Goal: Task Accomplishment & Management: Manage account settings

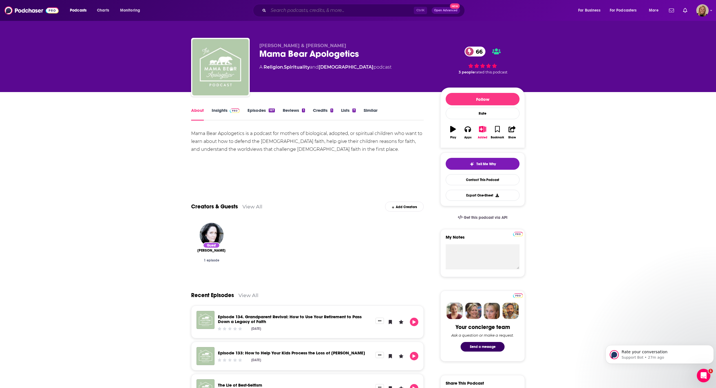
click at [285, 8] on input "Search podcasts, credits, & more..." at bounding box center [342, 10] width 146 height 9
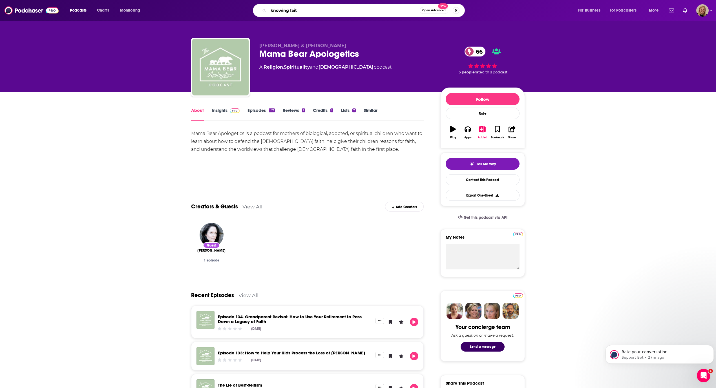
type input "knowing faith"
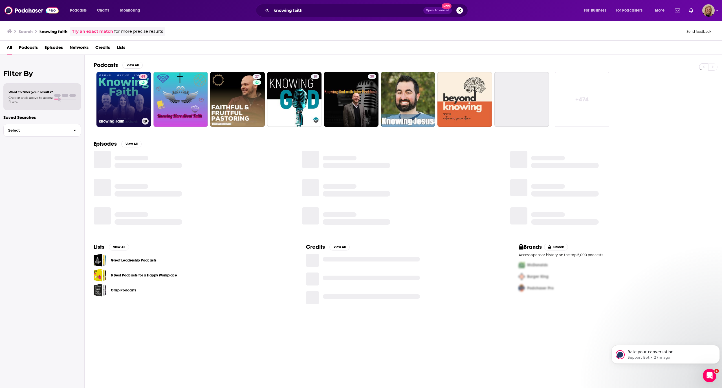
click at [124, 94] on link "69 Knowing Faith" at bounding box center [123, 99] width 55 height 55
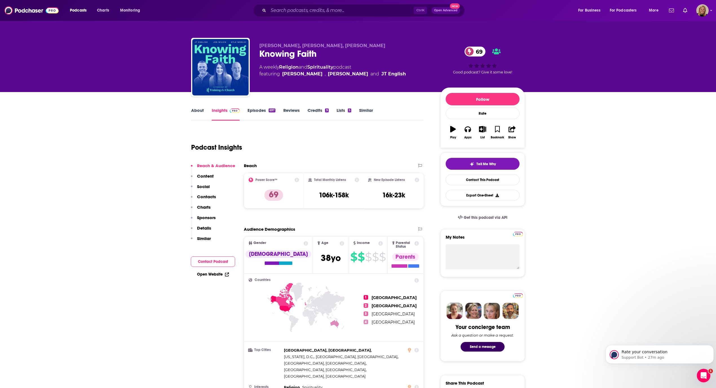
click at [194, 110] on link "About" at bounding box center [197, 113] width 13 height 13
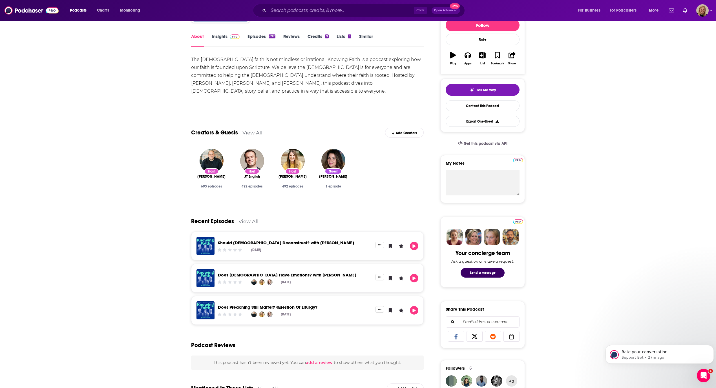
scroll to position [75, 0]
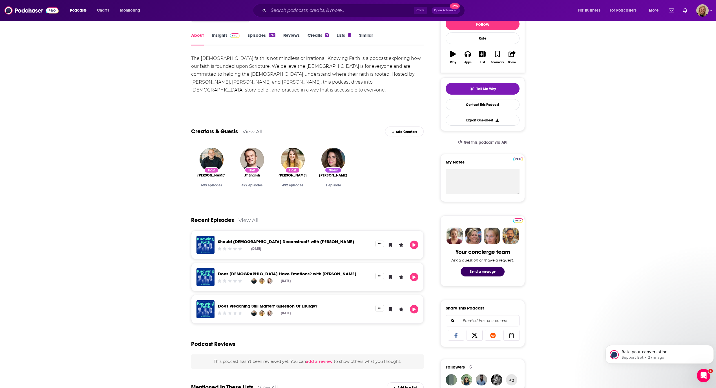
click at [241, 219] on link "View All" at bounding box center [249, 220] width 20 height 6
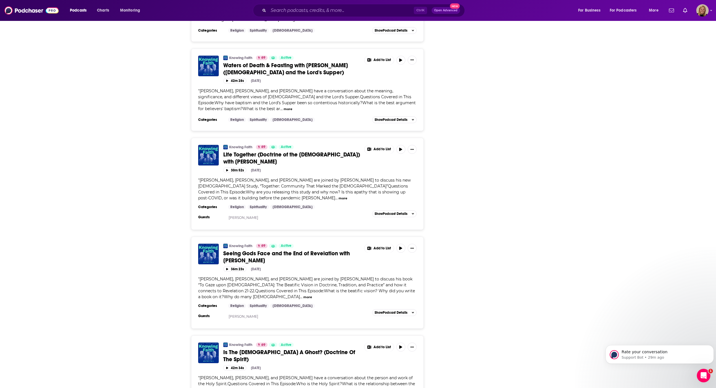
scroll to position [1919, 0]
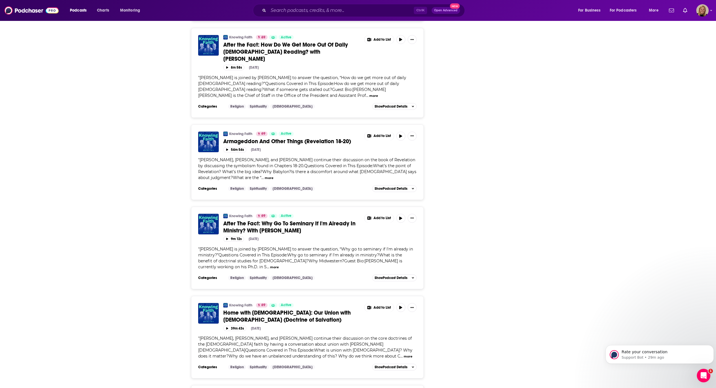
scroll to position [2333, 0]
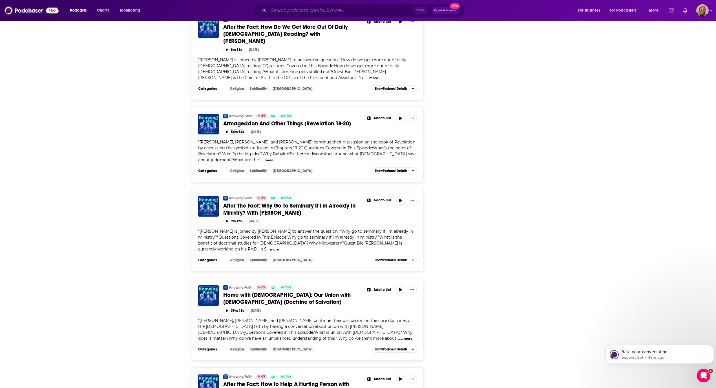
click at [322, 15] on input "Search podcasts, credits, & more..." at bounding box center [342, 10] width 146 height 9
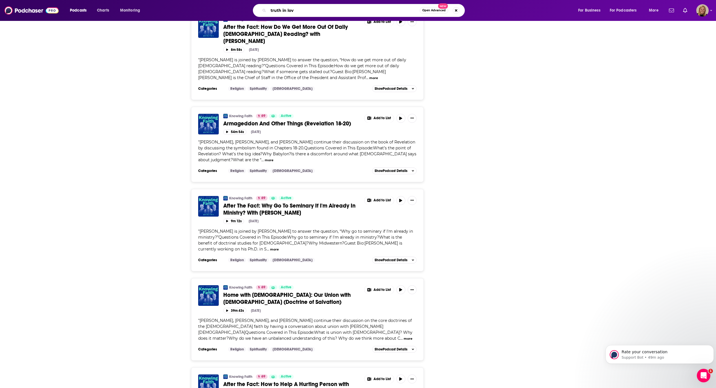
type input "truth in love"
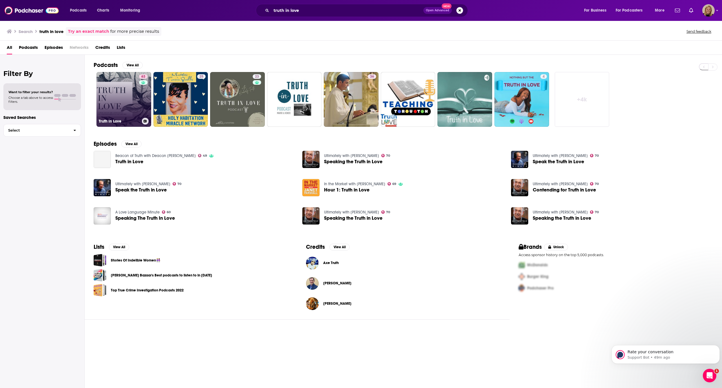
click at [121, 94] on link "63 Truth in Love" at bounding box center [123, 99] width 55 height 55
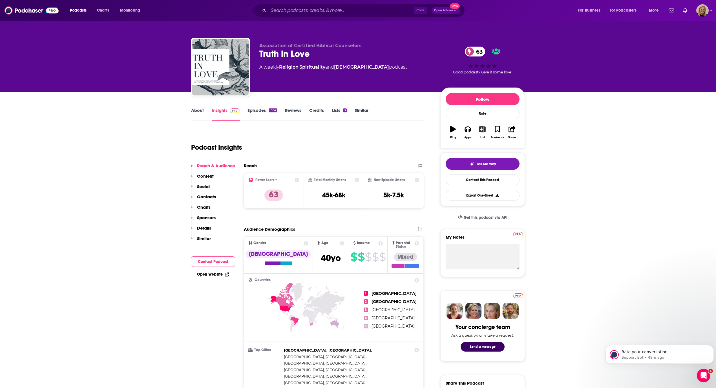
click at [482, 127] on icon "button" at bounding box center [483, 129] width 7 height 6
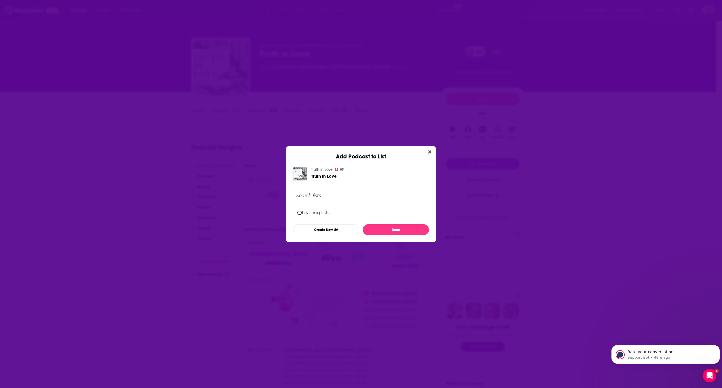
click at [341, 194] on input "Add Podcast To List" at bounding box center [361, 196] width 136 height 12
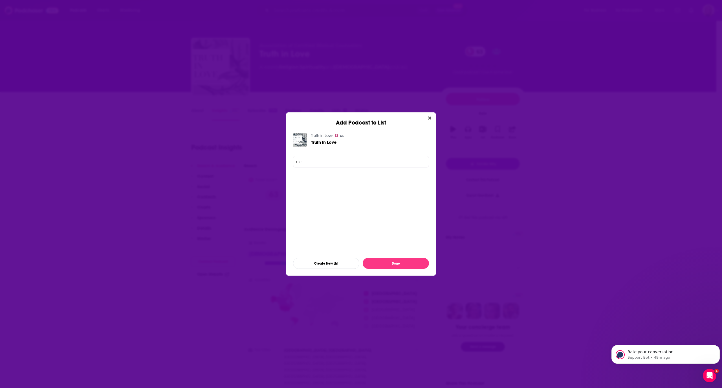
type input "c"
click at [342, 175] on div "Deeply Loved, Gaultieres" at bounding box center [361, 177] width 136 height 12
click at [345, 193] on div "Healing from Life's Deepest Hurts, Haar" at bounding box center [342, 192] width 71 height 4
click at [334, 190] on div "Healing from Life's Deepest Hurts, Haar" at bounding box center [342, 192] width 71 height 4
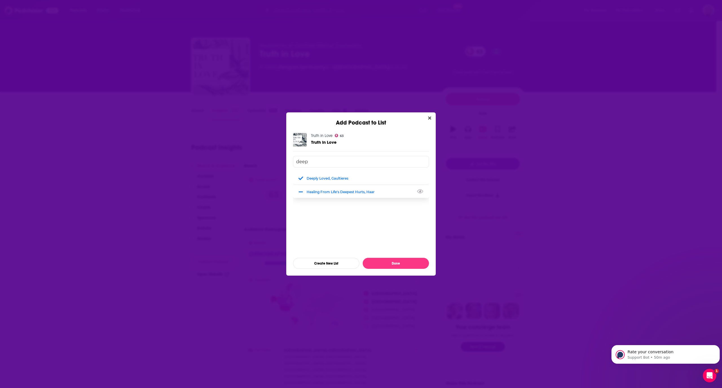
click at [334, 192] on div "Healing from Life's Deepest Hurts, Haar" at bounding box center [342, 192] width 71 height 4
click at [322, 178] on div "Deeply Loved, Gaultieres" at bounding box center [329, 178] width 45 height 4
click at [321, 179] on div "Deeply Loved, Gaultieres" at bounding box center [329, 178] width 45 height 4
click at [320, 191] on div "Healing from Life's Deepest Hurts, Haar" at bounding box center [342, 192] width 71 height 4
type input "deep"
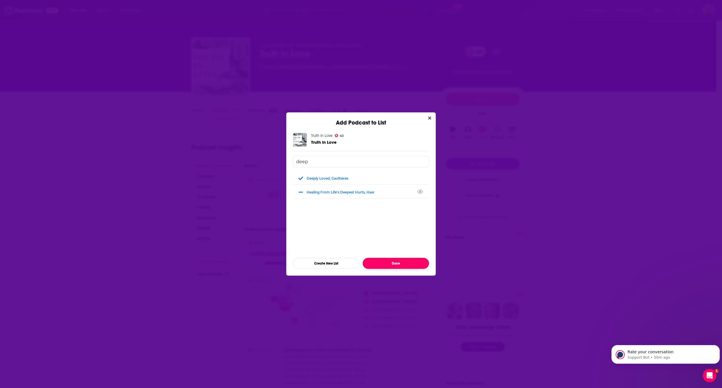
click at [383, 263] on button "Done" at bounding box center [396, 263] width 66 height 11
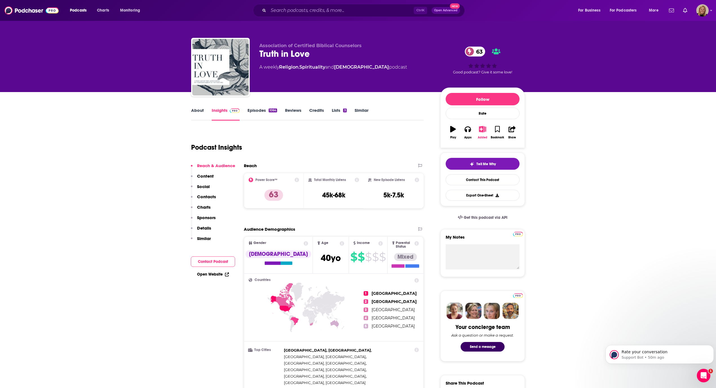
click at [484, 135] on button "Added" at bounding box center [483, 132] width 15 height 20
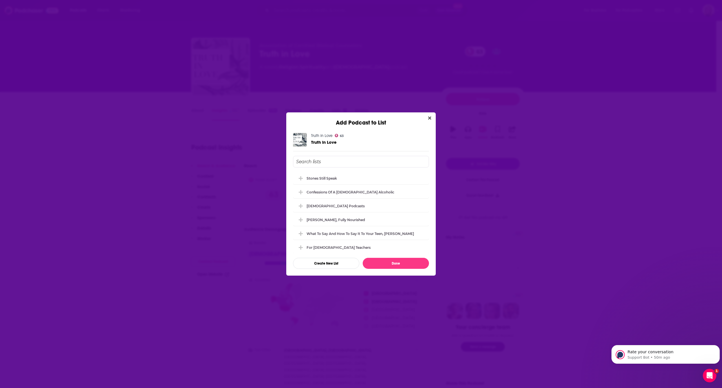
click at [317, 162] on input "Add Podcast To List" at bounding box center [361, 162] width 136 height 12
click at [334, 262] on button "Create New List" at bounding box center [326, 263] width 66 height 11
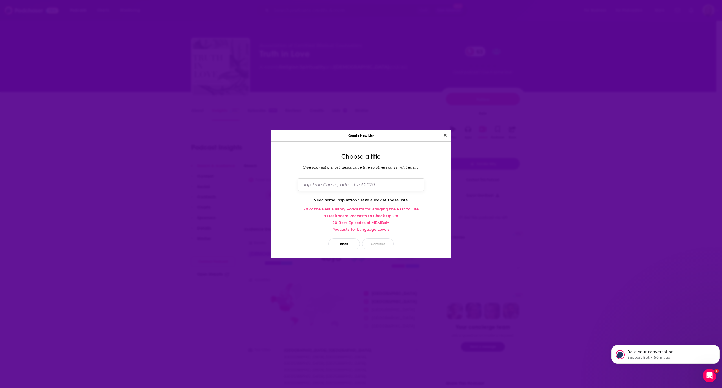
click at [343, 186] on input "Dialog" at bounding box center [361, 184] width 126 height 12
type input "[DEMOGRAPHIC_DATA] Counseling"
click at [379, 241] on button "Continue" at bounding box center [378, 243] width 32 height 11
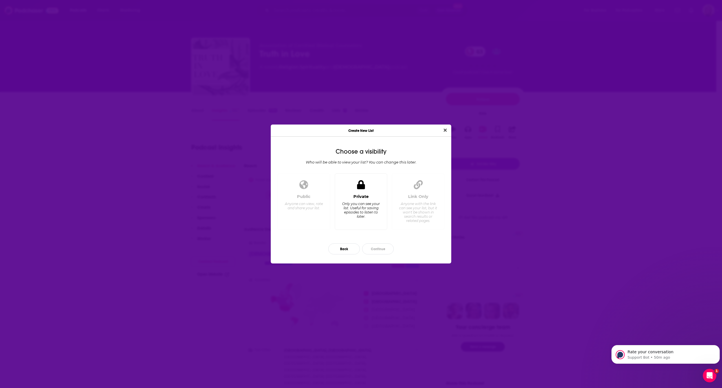
click at [373, 210] on div "Only you can see your list. Useful for saving episodes to listen to later." at bounding box center [361, 209] width 39 height 17
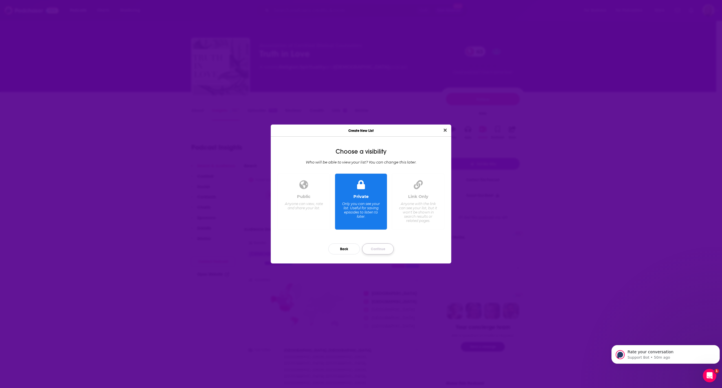
click at [375, 246] on button "Continue" at bounding box center [378, 248] width 32 height 11
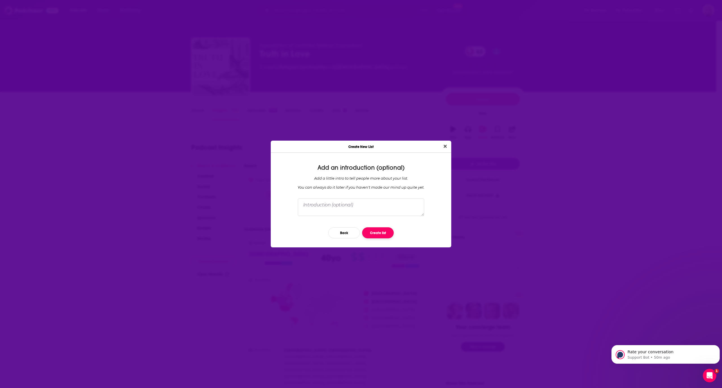
click at [377, 234] on button "Create list" at bounding box center [378, 232] width 32 height 11
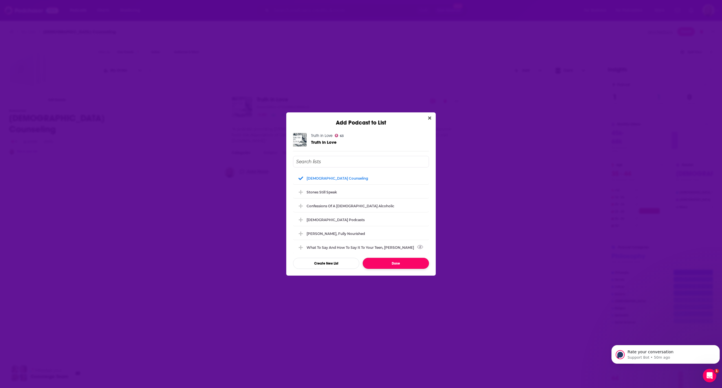
click at [405, 265] on button "Done" at bounding box center [396, 263] width 66 height 11
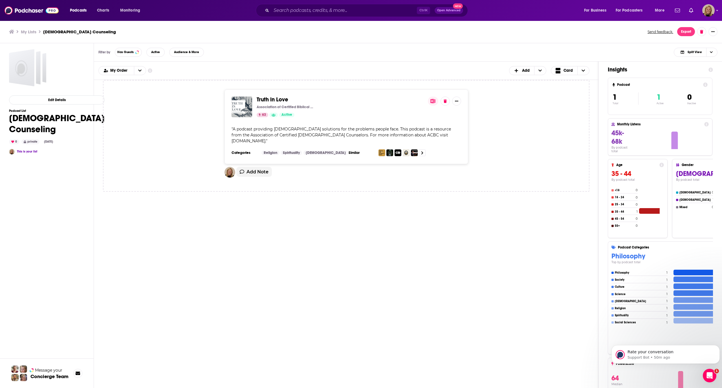
click at [242, 111] on img "Truth in Love" at bounding box center [242, 106] width 21 height 21
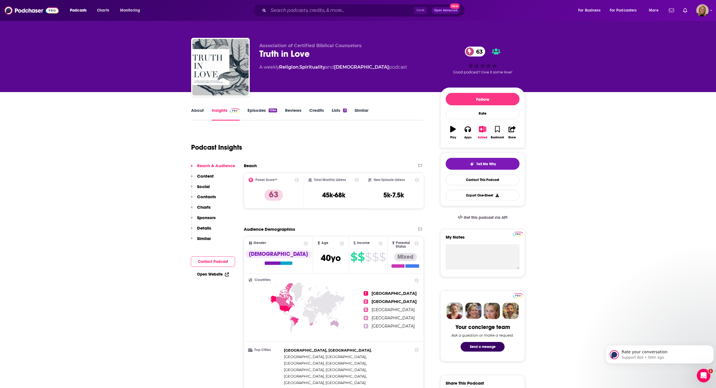
click at [225, 260] on button "Contact Podcast" at bounding box center [213, 261] width 44 height 10
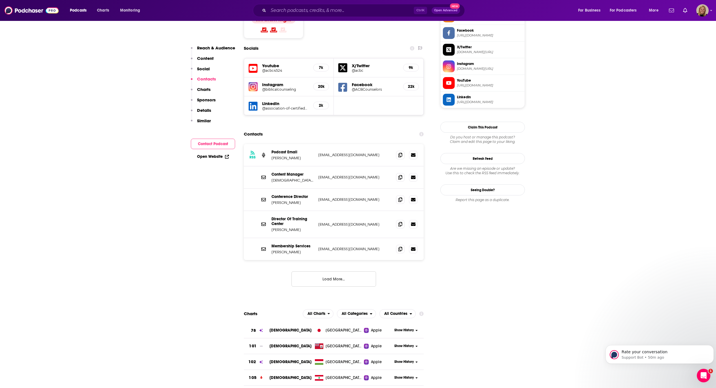
scroll to position [495, 0]
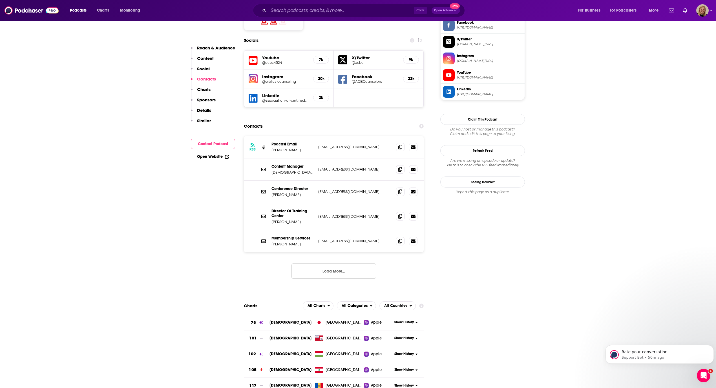
click at [323, 263] on button "Load More..." at bounding box center [334, 270] width 85 height 15
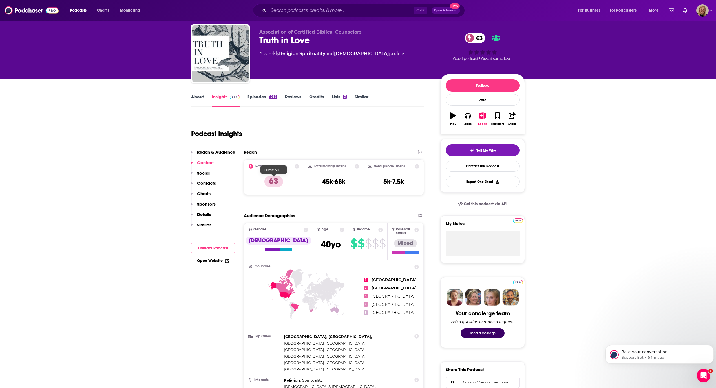
scroll to position [0, 0]
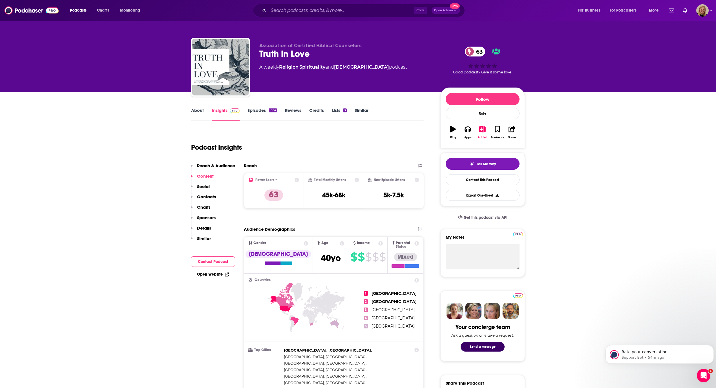
click at [198, 111] on link "About" at bounding box center [197, 113] width 13 height 13
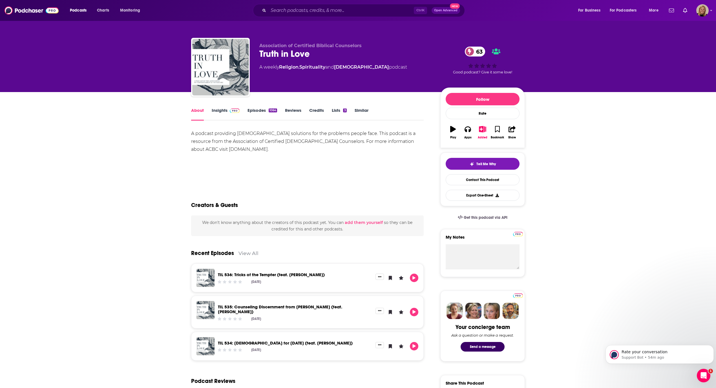
click at [273, 272] on link "TIL 536: Tricks of the Tempter (feat. [PERSON_NAME])" at bounding box center [271, 274] width 107 height 5
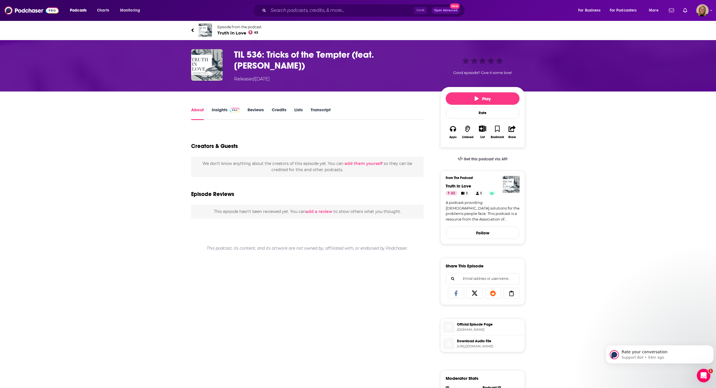
click at [217, 115] on link "Insights" at bounding box center [226, 113] width 28 height 13
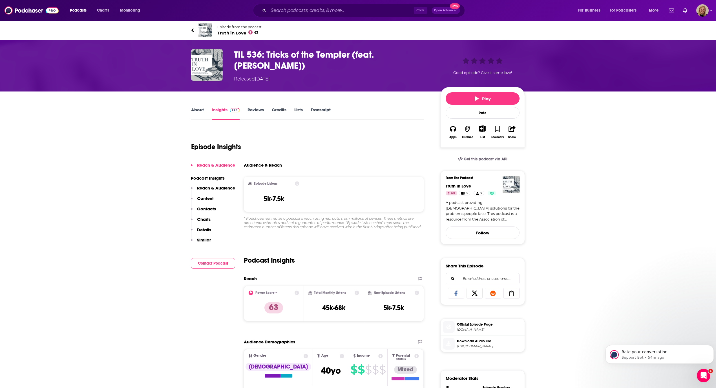
click at [201, 112] on link "About" at bounding box center [197, 113] width 13 height 13
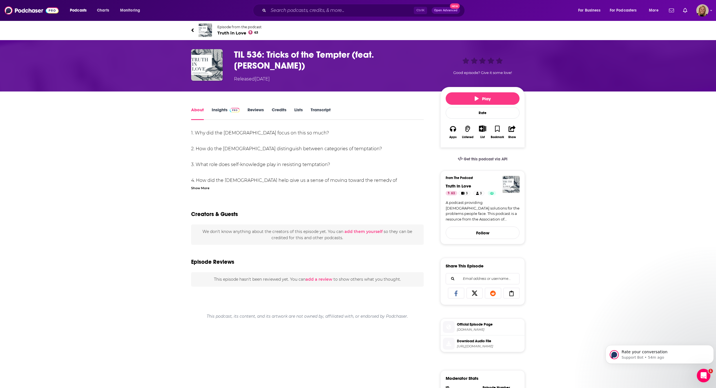
click at [201, 185] on div "Show More" at bounding box center [200, 187] width 18 height 5
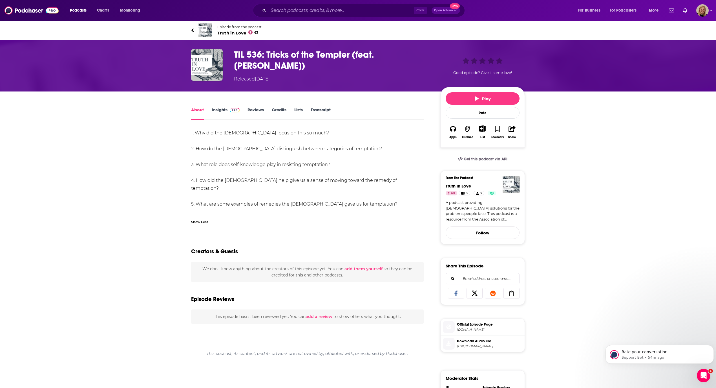
click at [237, 32] on span "Truth in Love 63" at bounding box center [239, 32] width 44 height 5
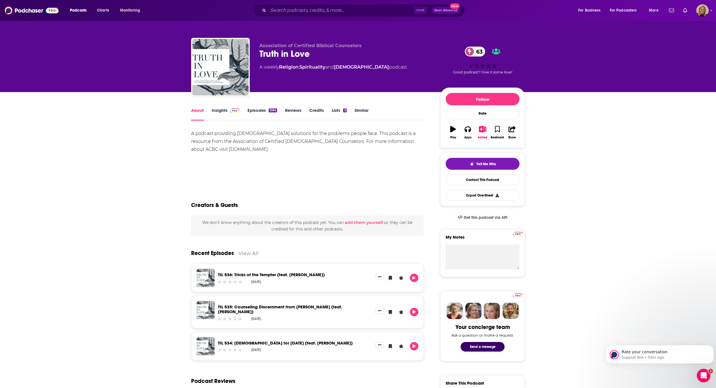
click at [252, 253] on link "View All" at bounding box center [249, 253] width 20 height 6
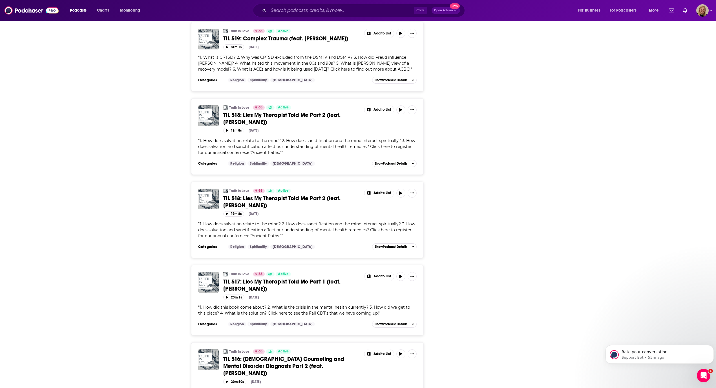
scroll to position [1805, 0]
